Goal: Task Accomplishment & Management: Manage account settings

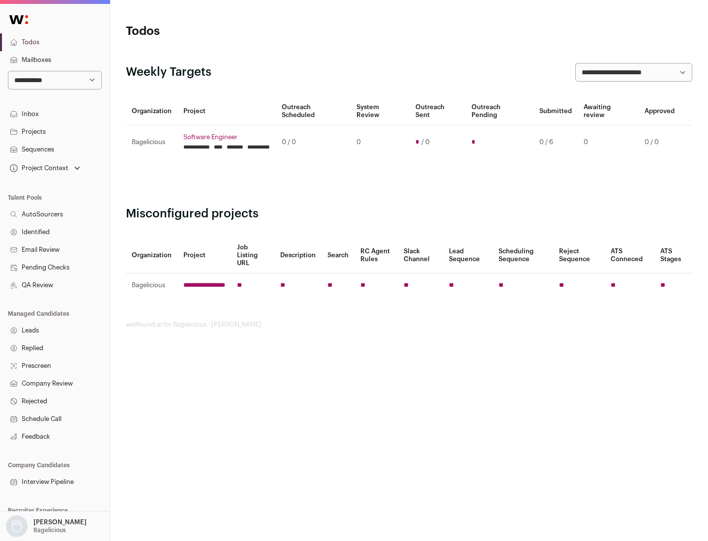
click at [55, 131] on link "Projects" at bounding box center [55, 132] width 110 height 18
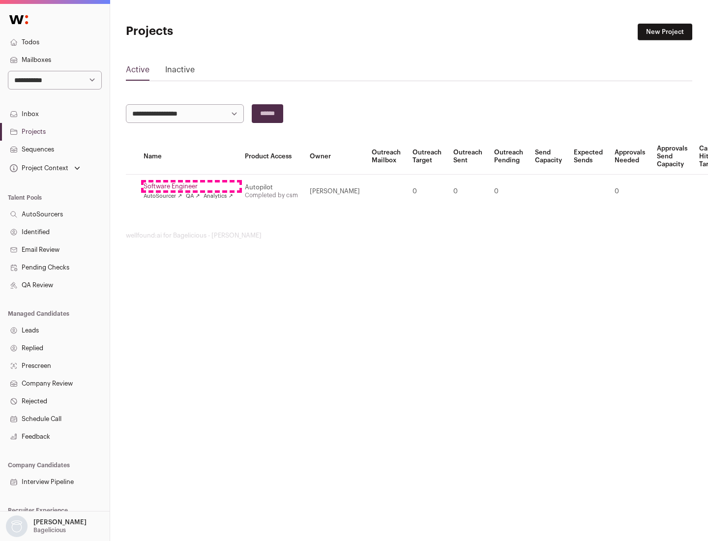
click at [191, 186] on link "Software Engineer" at bounding box center [188, 186] width 89 height 8
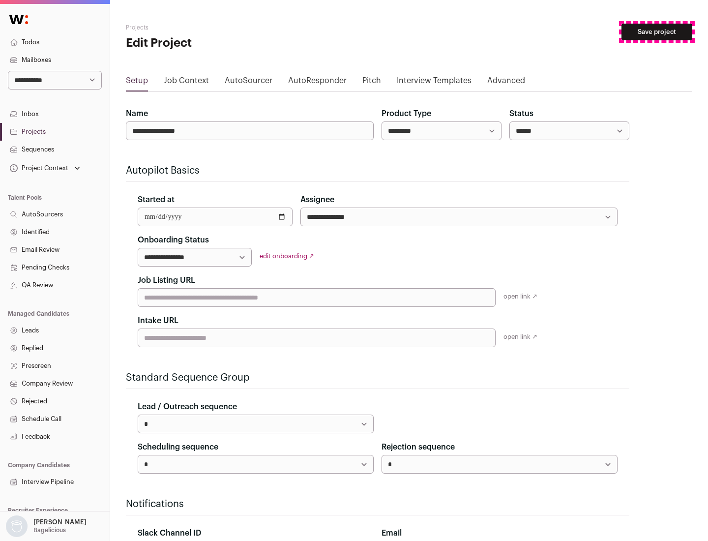
click at [657, 32] on button "Save project" at bounding box center [657, 32] width 71 height 17
